Goal: Task Accomplishment & Management: Use online tool/utility

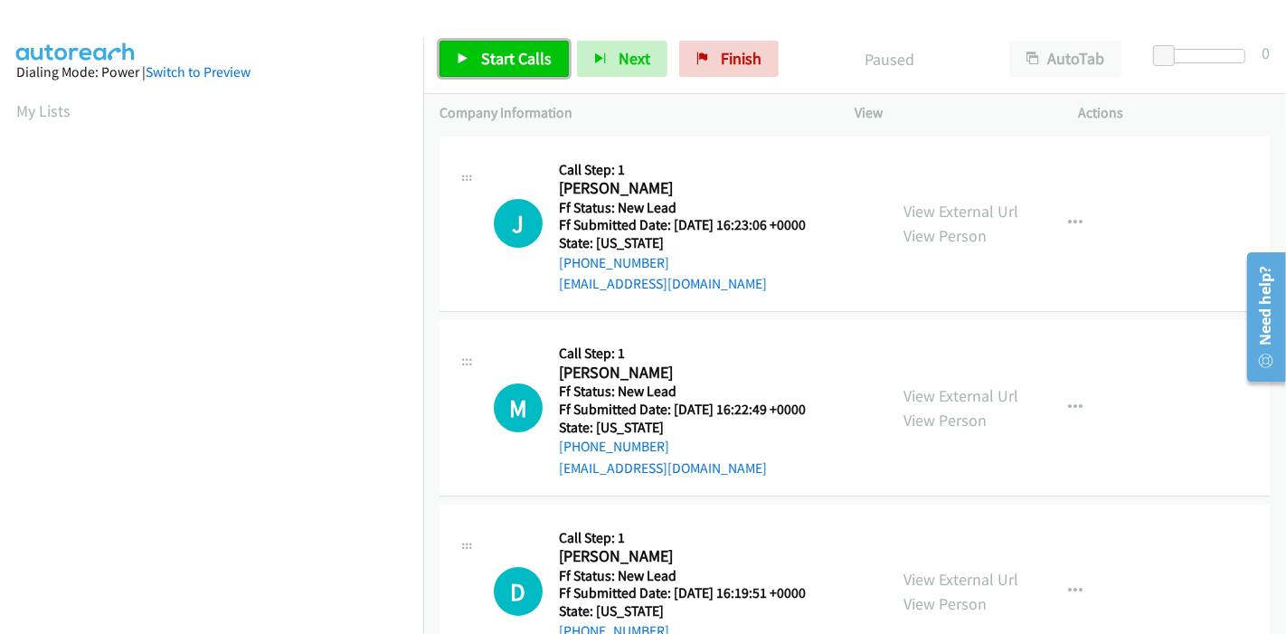
click at [499, 70] on link "Start Calls" at bounding box center [503, 59] width 129 height 36
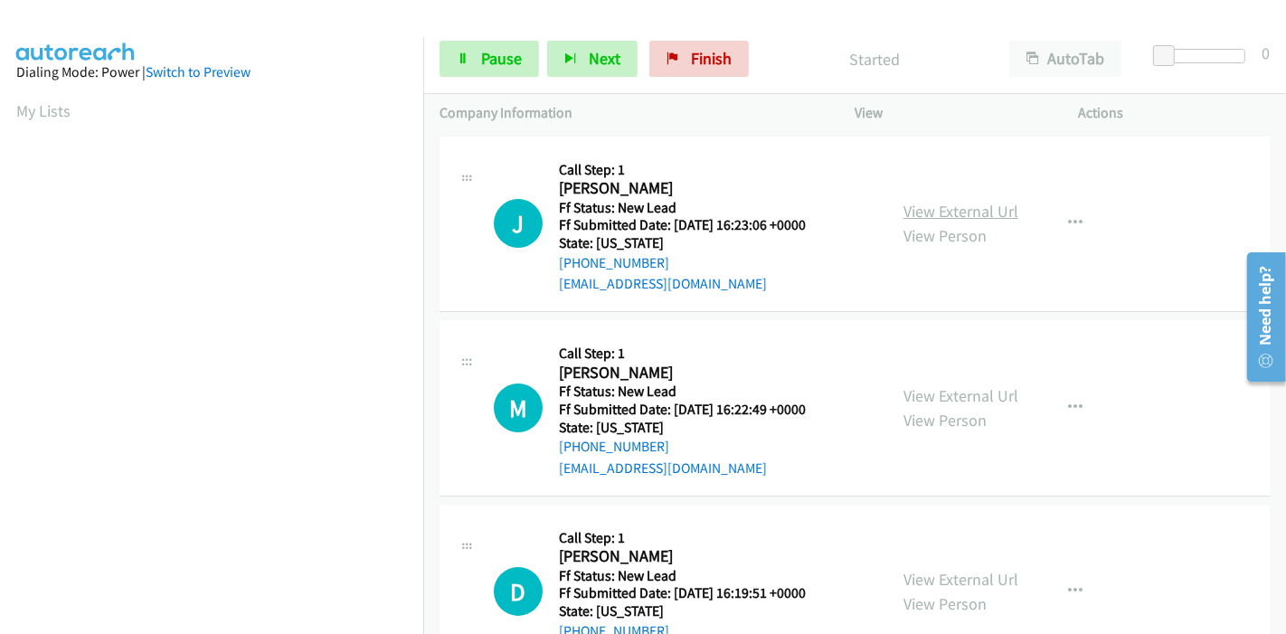
click at [965, 211] on link "View External Url" at bounding box center [960, 211] width 115 height 21
click at [954, 397] on link "View External Url" at bounding box center [960, 395] width 115 height 21
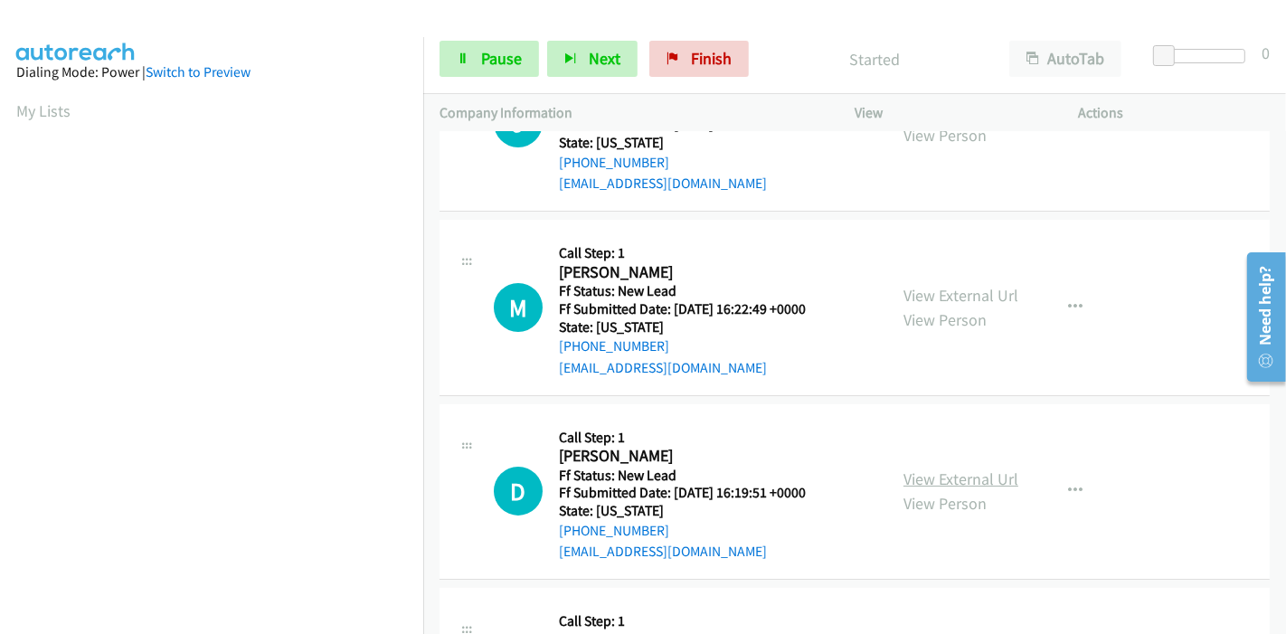
click at [932, 479] on link "View External Url" at bounding box center [960, 478] width 115 height 21
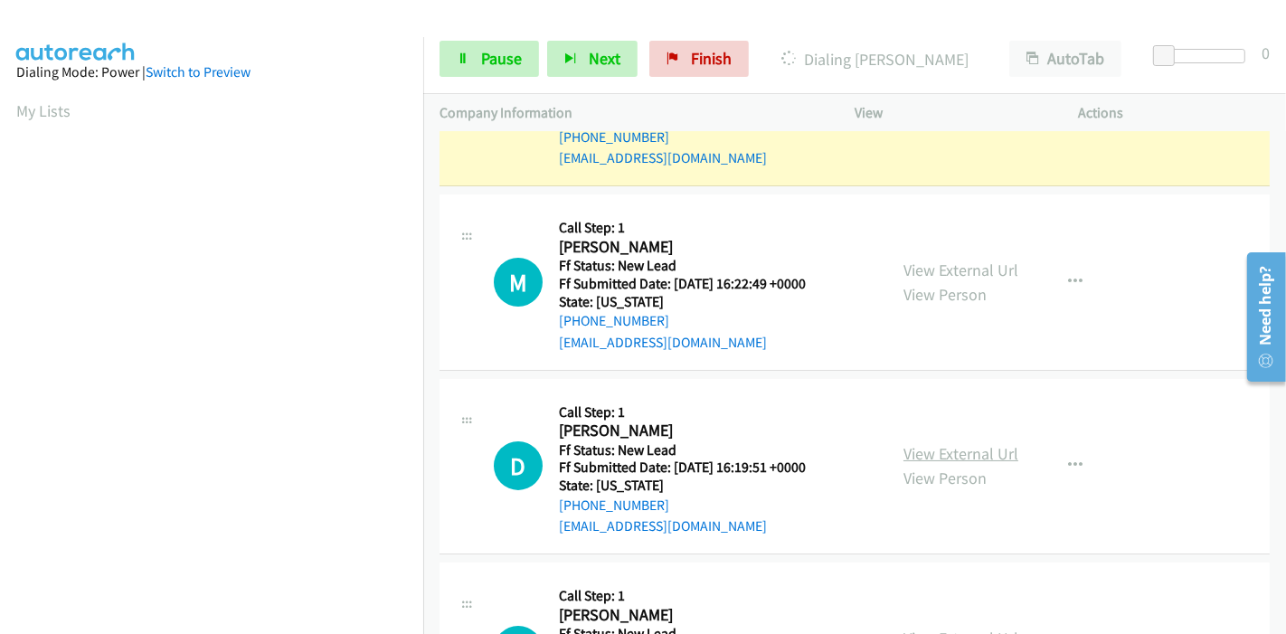
scroll to position [201, 0]
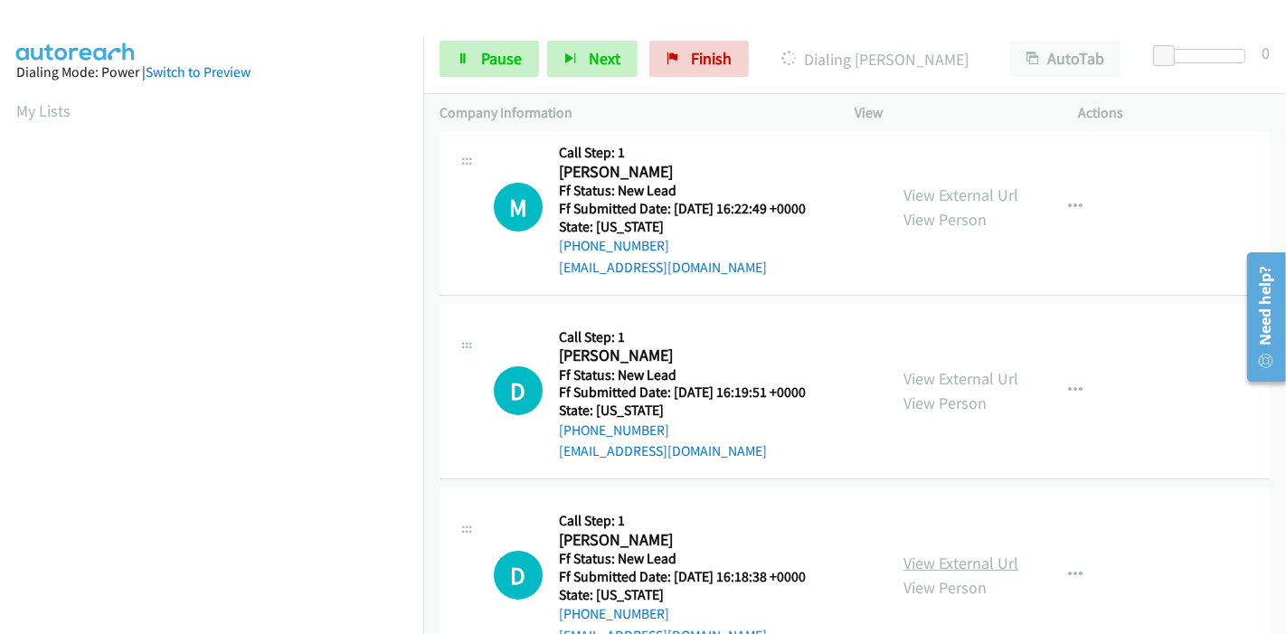
click at [931, 559] on link "View External Url" at bounding box center [960, 563] width 115 height 21
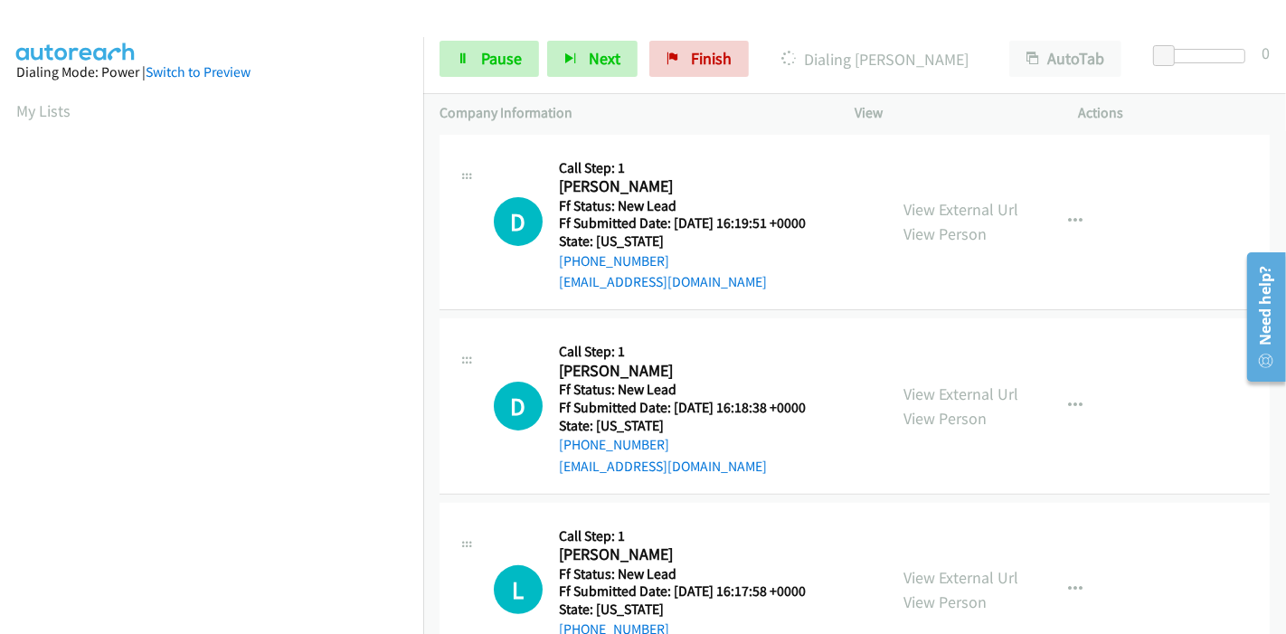
scroll to position [402, 0]
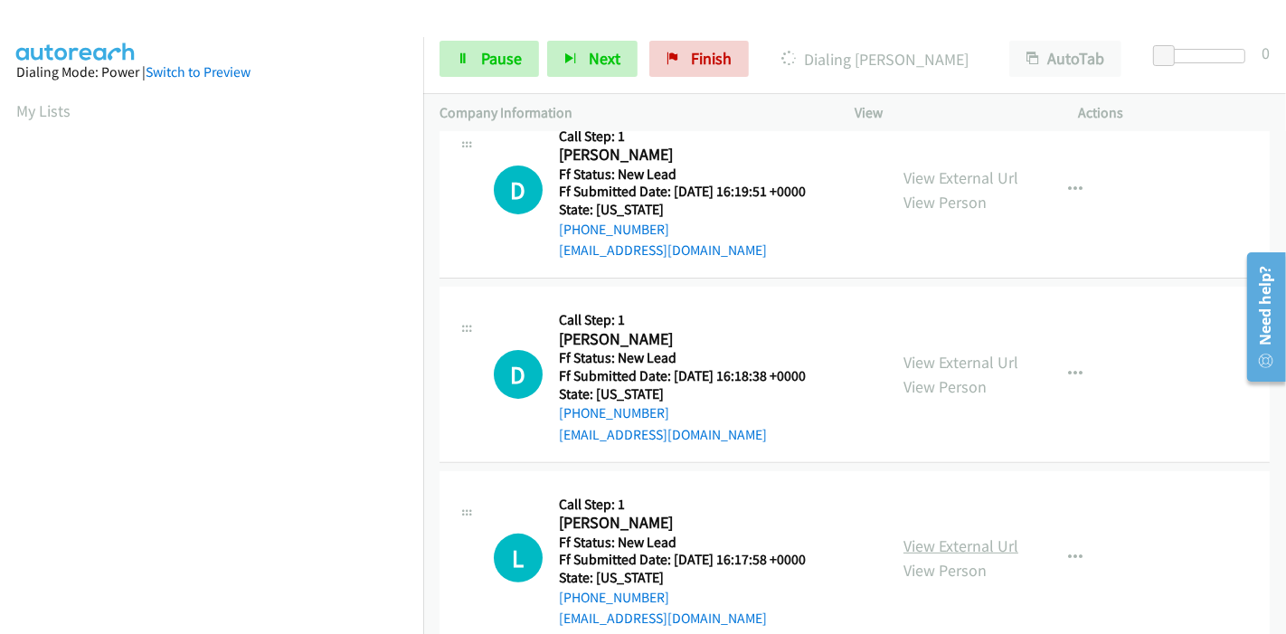
click at [903, 548] on link "View External Url" at bounding box center [960, 545] width 115 height 21
click at [505, 50] on span "Pause" at bounding box center [501, 58] width 41 height 21
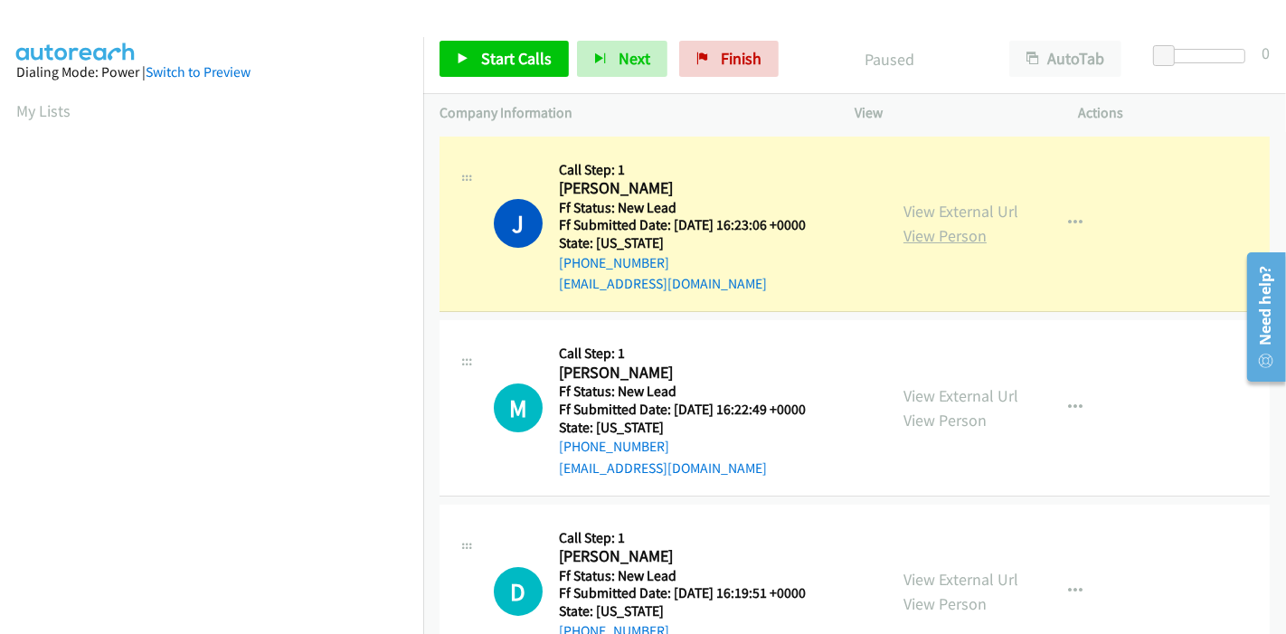
scroll to position [382, 0]
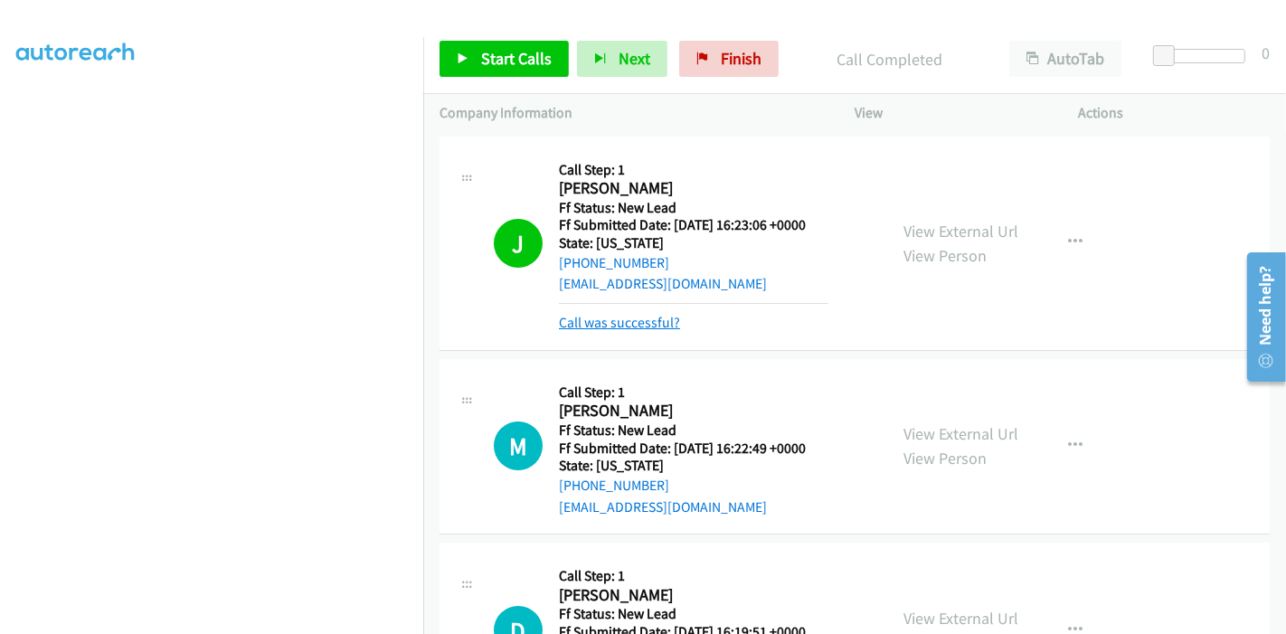
click at [599, 321] on link "Call was successful?" at bounding box center [619, 322] width 121 height 17
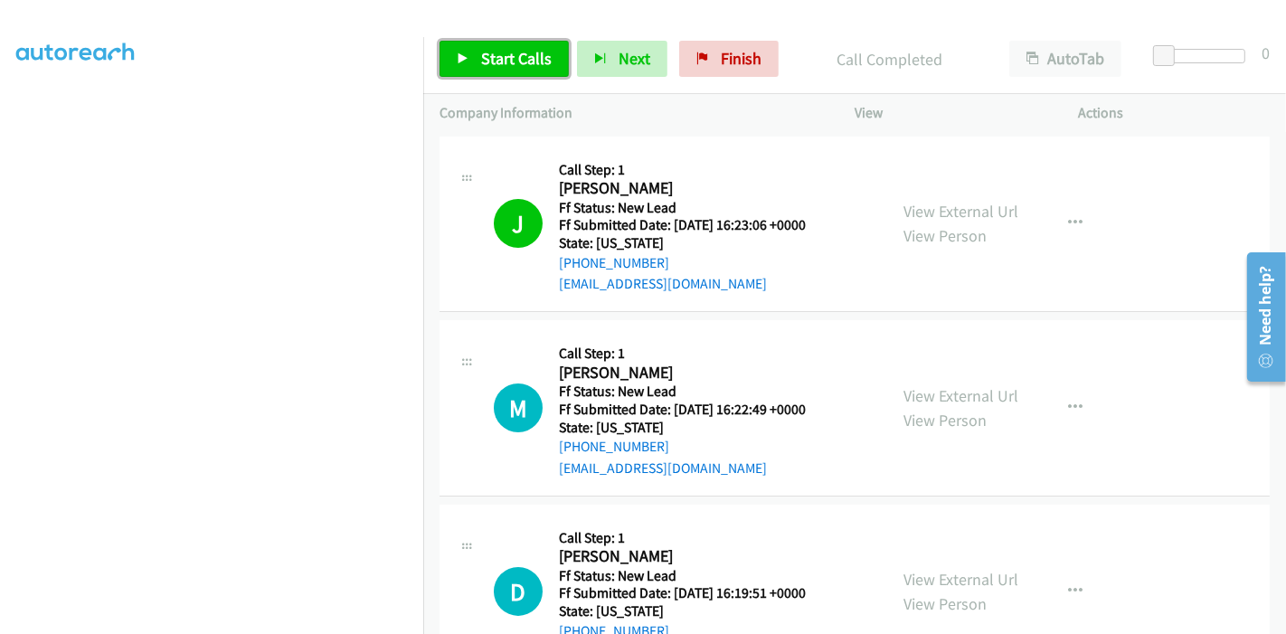
click at [503, 56] on span "Start Calls" at bounding box center [516, 58] width 71 height 21
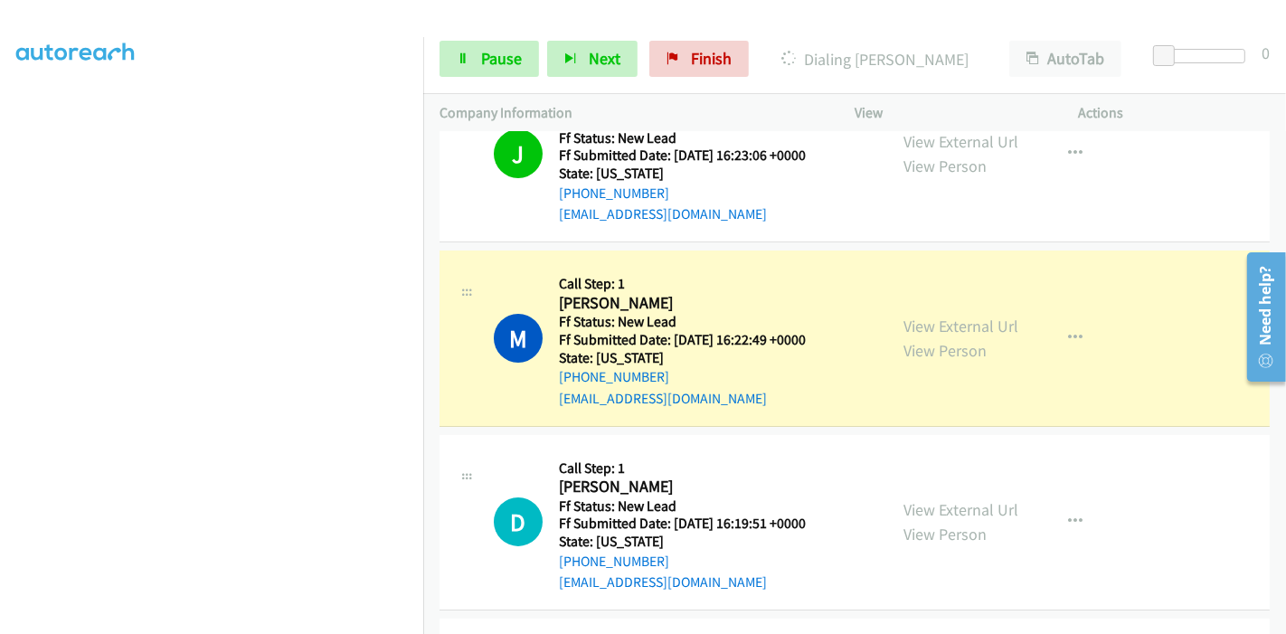
scroll to position [38, 0]
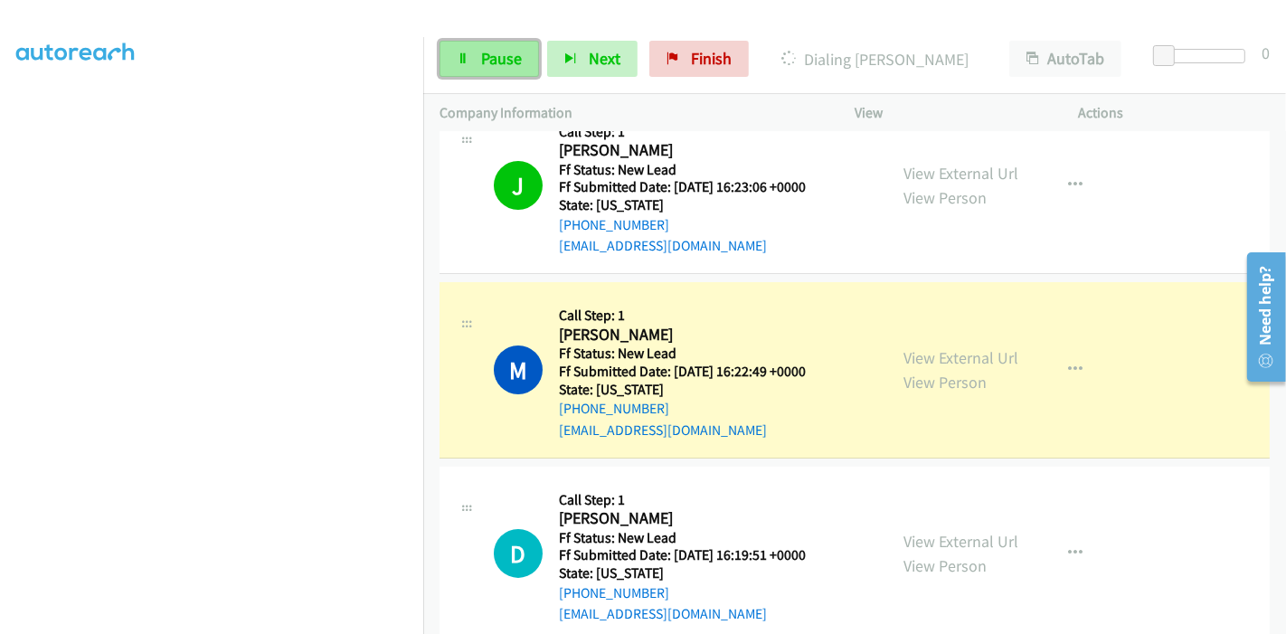
click at [474, 70] on link "Pause" at bounding box center [488, 59] width 99 height 36
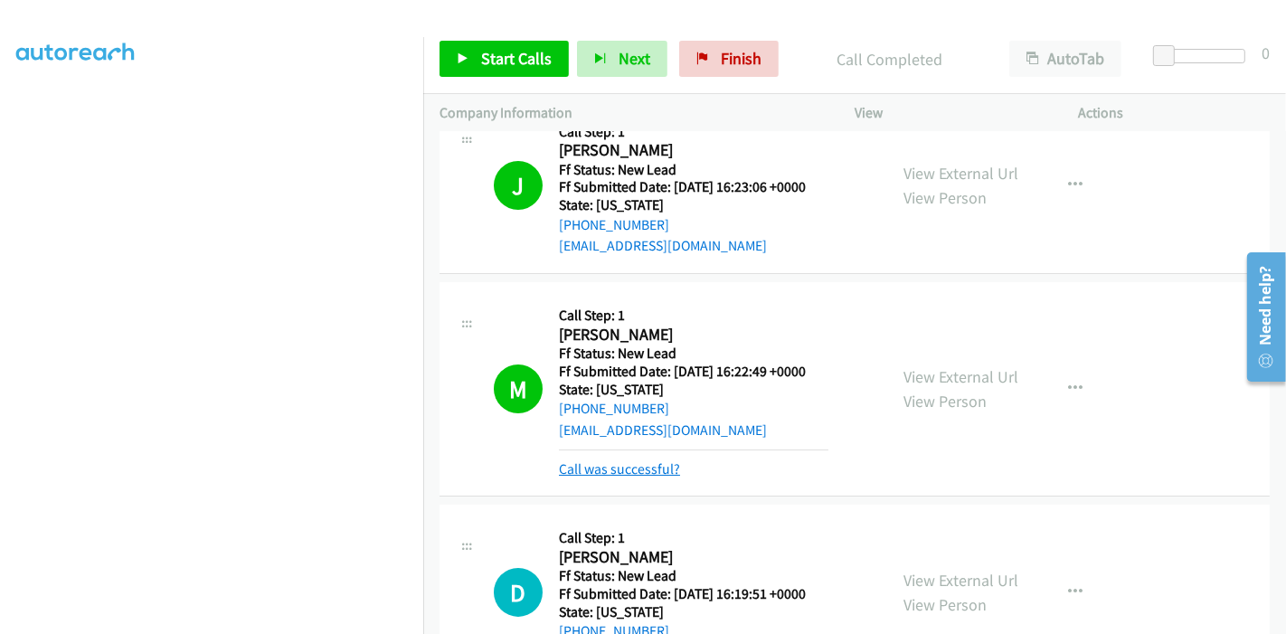
click at [633, 468] on link "Call was successful?" at bounding box center [619, 468] width 121 height 17
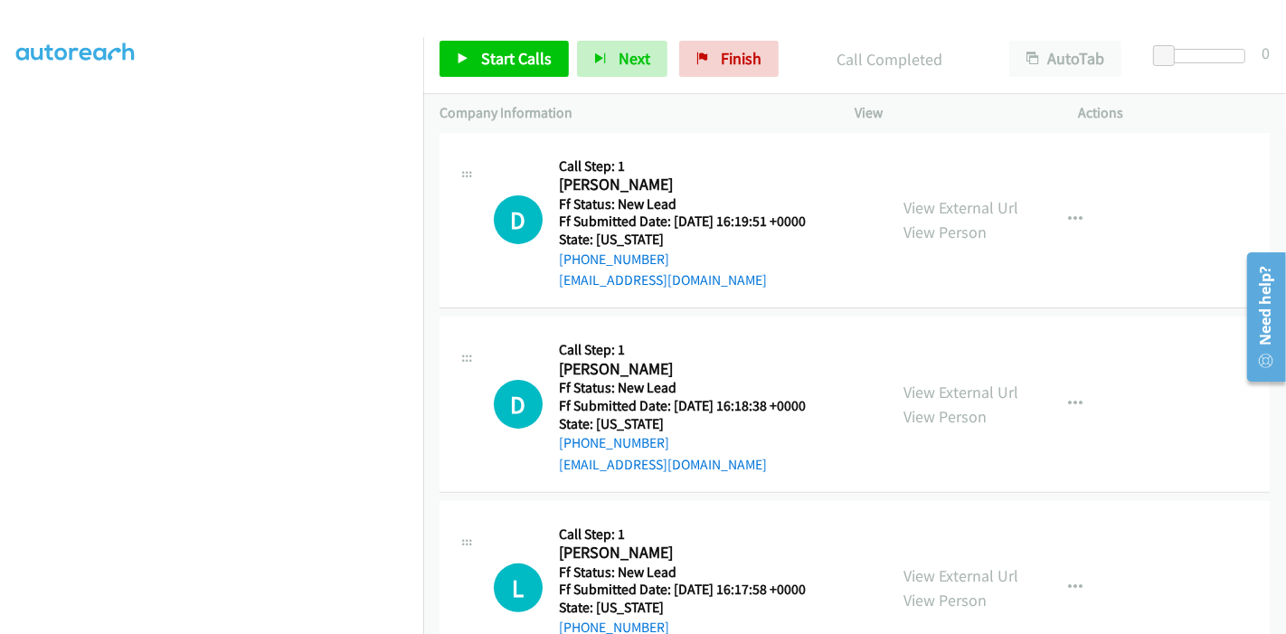
scroll to position [340, 0]
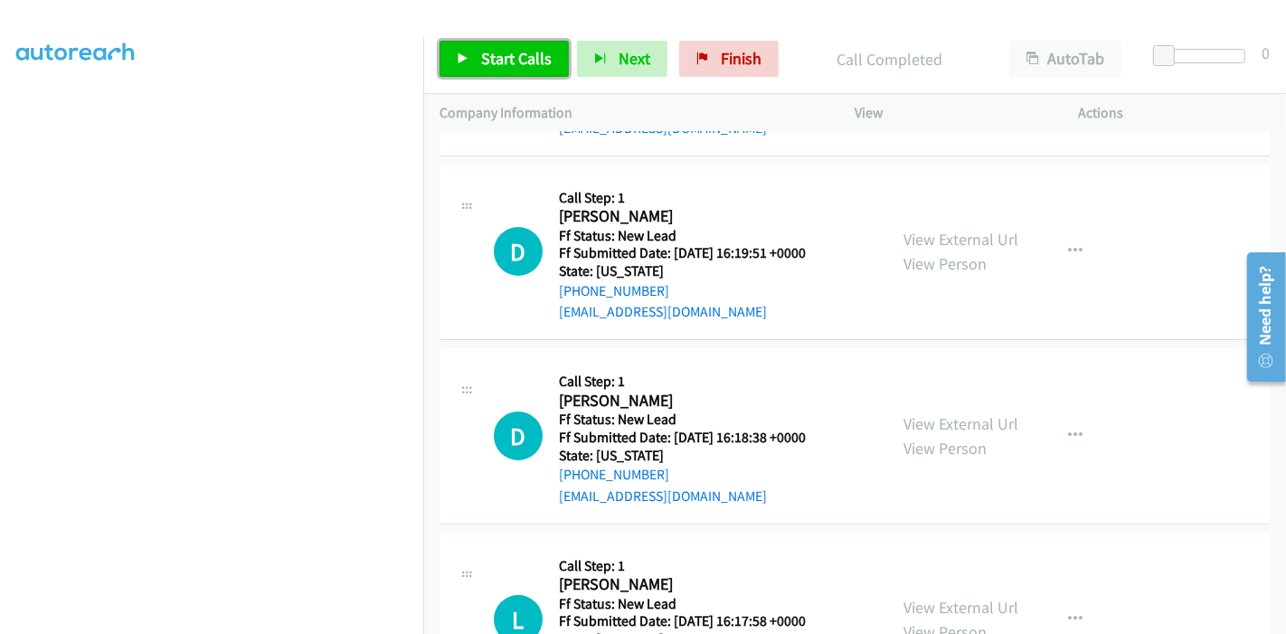
click at [496, 63] on span "Start Calls" at bounding box center [516, 58] width 71 height 21
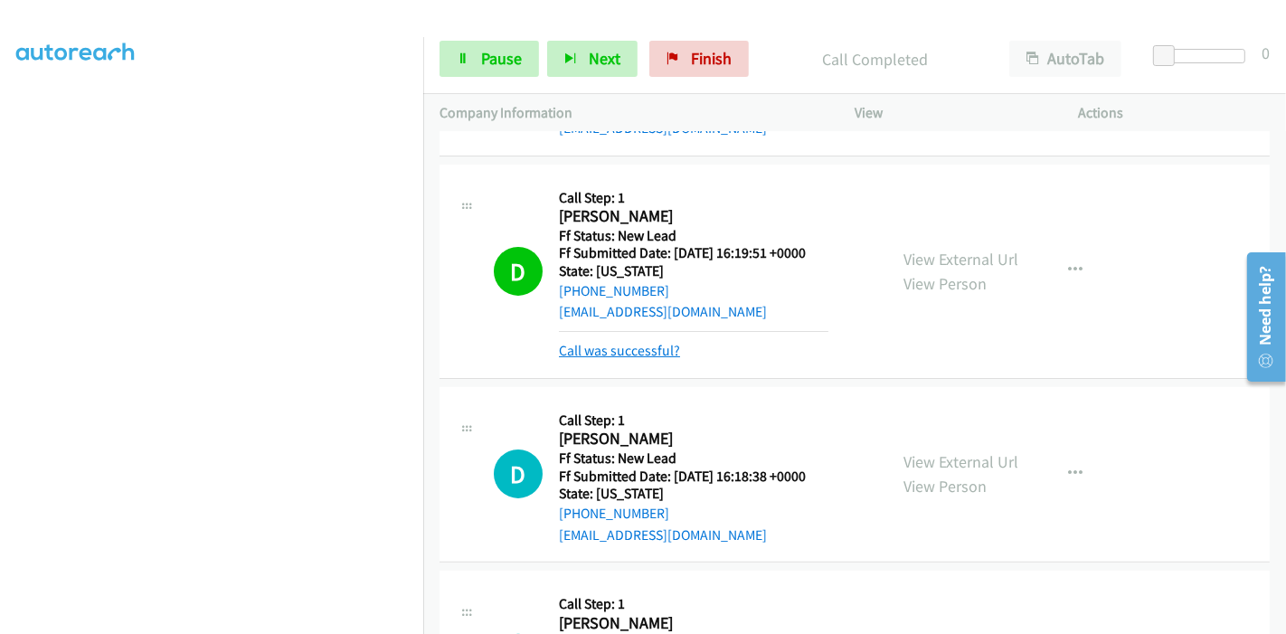
click at [628, 350] on link "Call was successful?" at bounding box center [619, 350] width 121 height 17
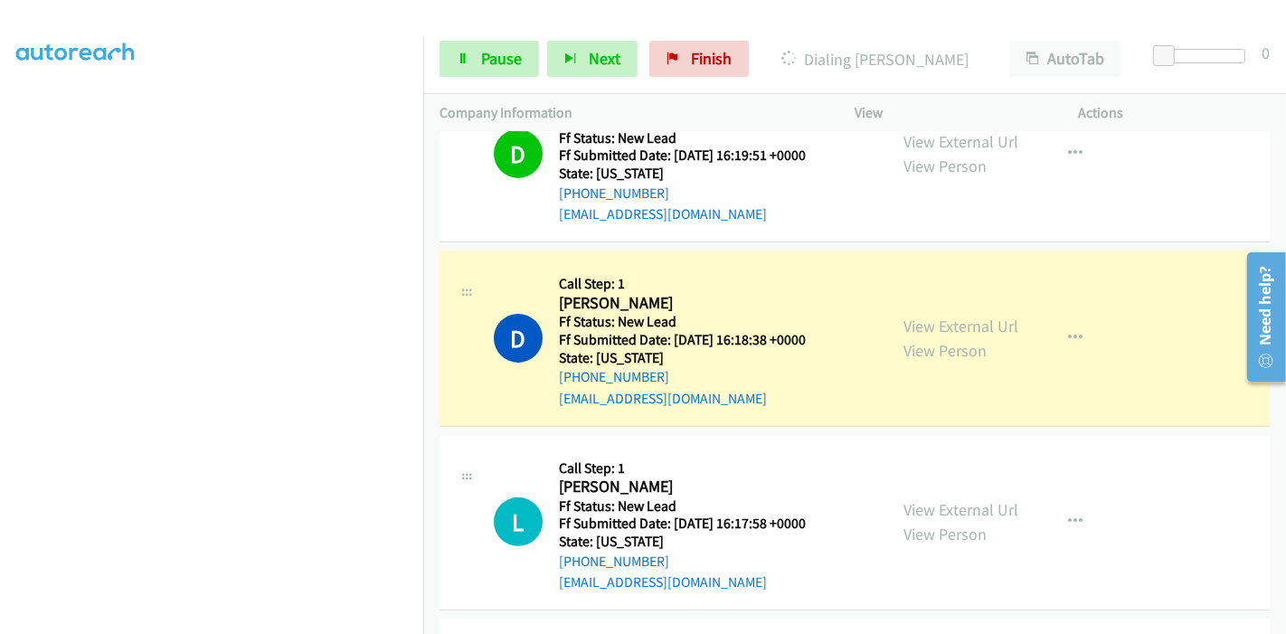
scroll to position [440, 0]
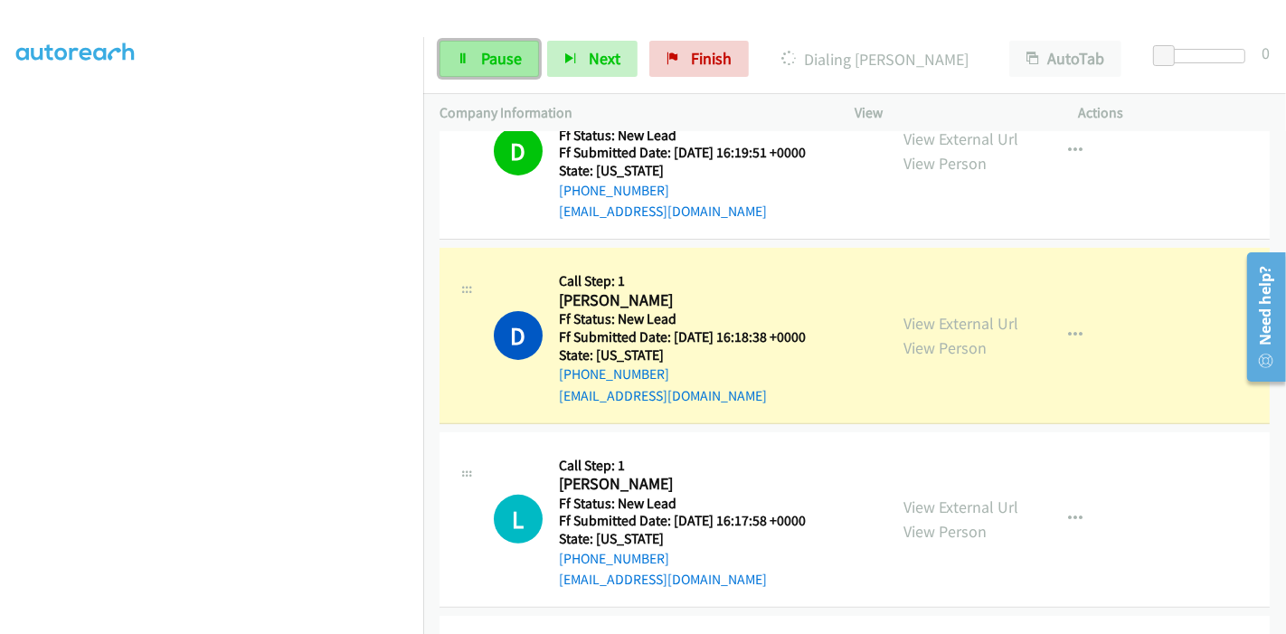
click at [462, 53] on icon at bounding box center [463, 59] width 13 height 13
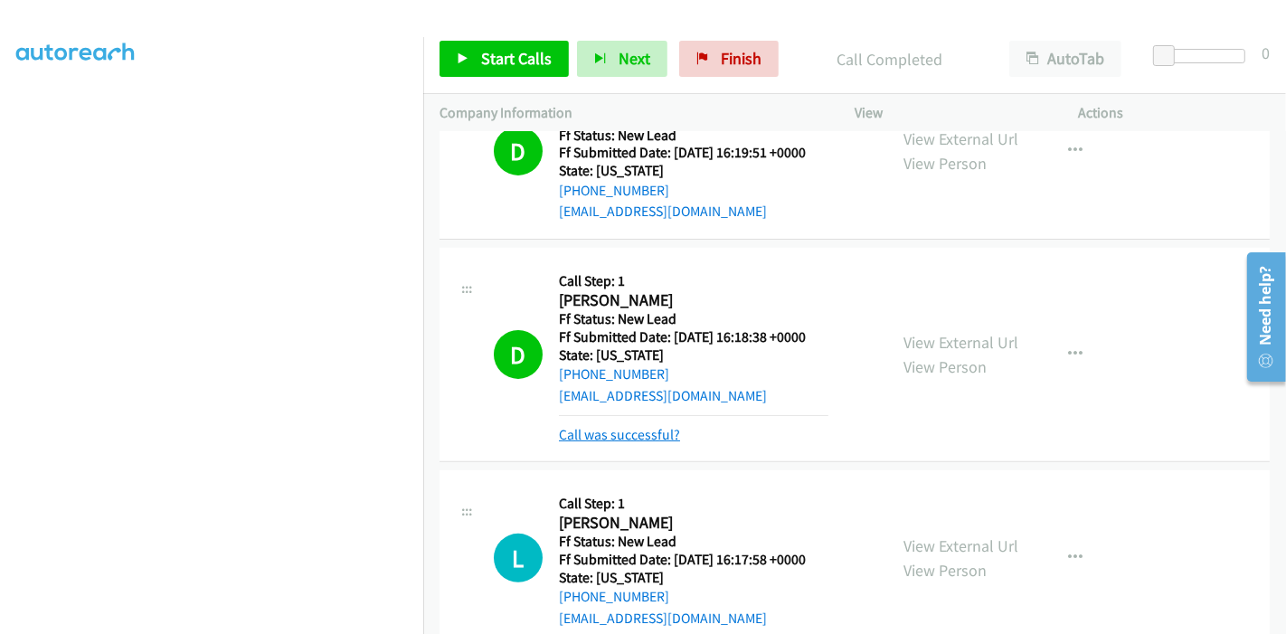
click at [643, 430] on link "Call was successful?" at bounding box center [619, 434] width 121 height 17
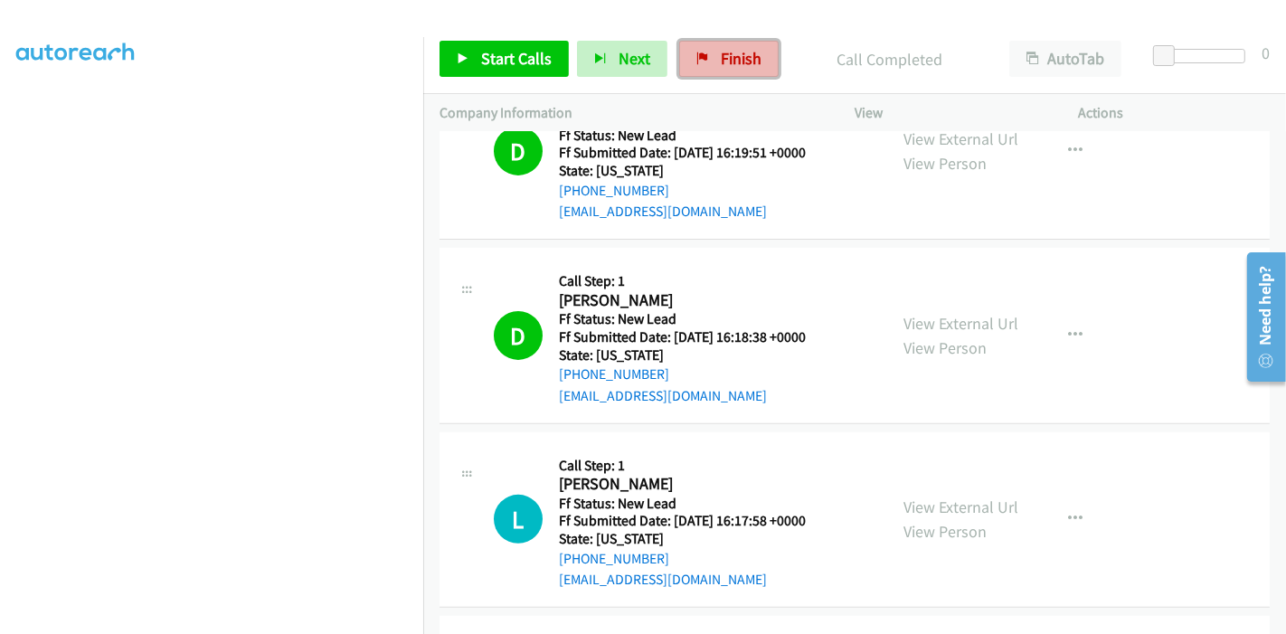
click at [723, 71] on link "Finish" at bounding box center [728, 59] width 99 height 36
